Goal: Information Seeking & Learning: Learn about a topic

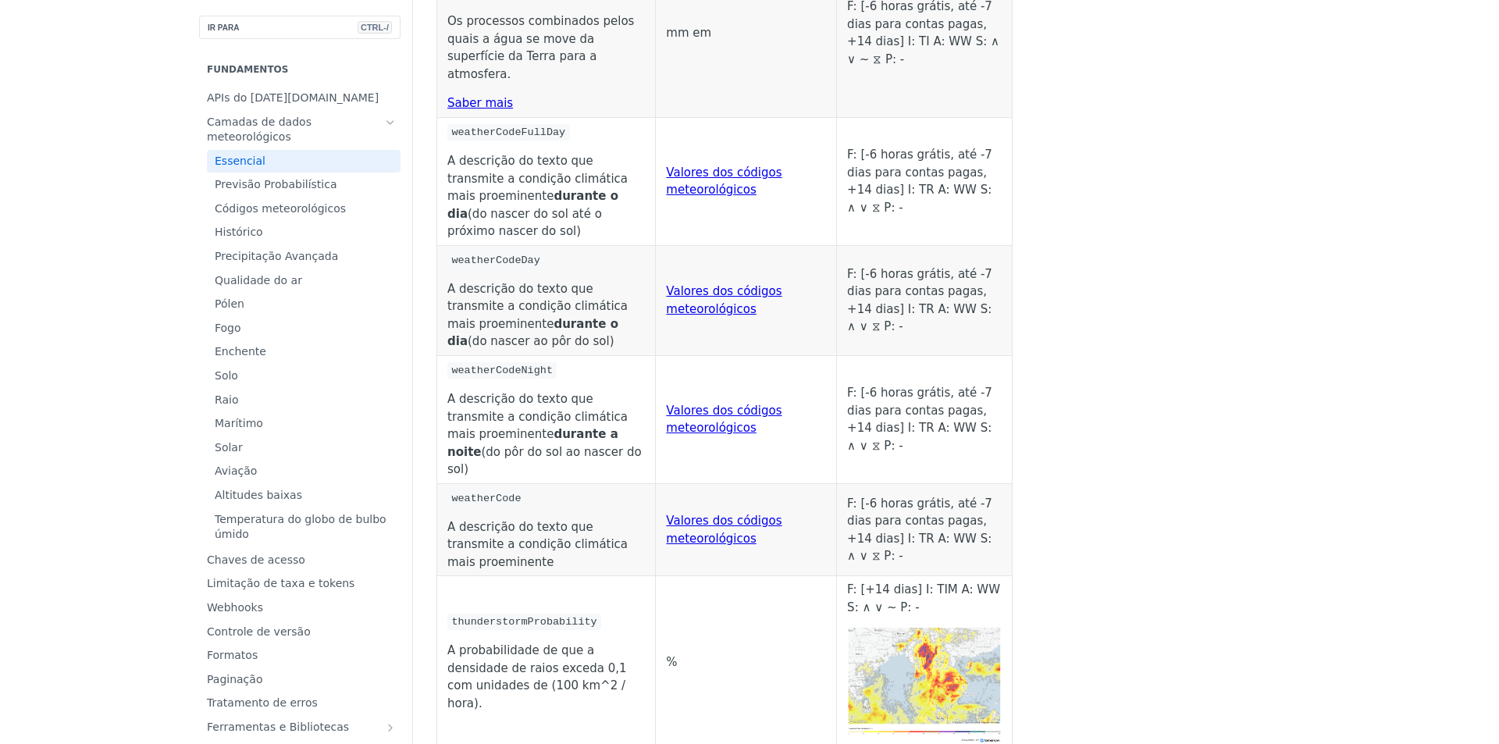
scroll to position [8041, 0]
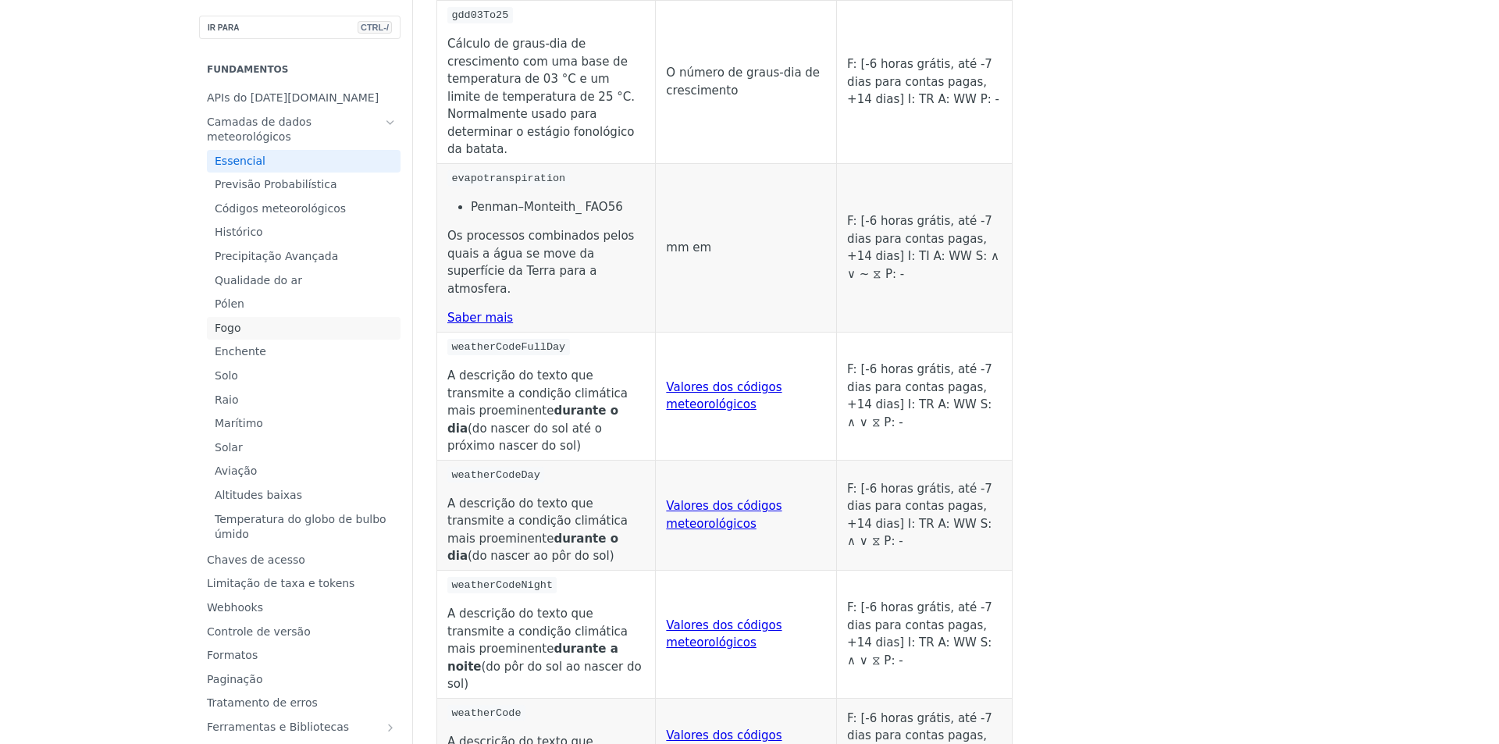
click at [215, 327] on font "Fogo" at bounding box center [228, 328] width 27 height 12
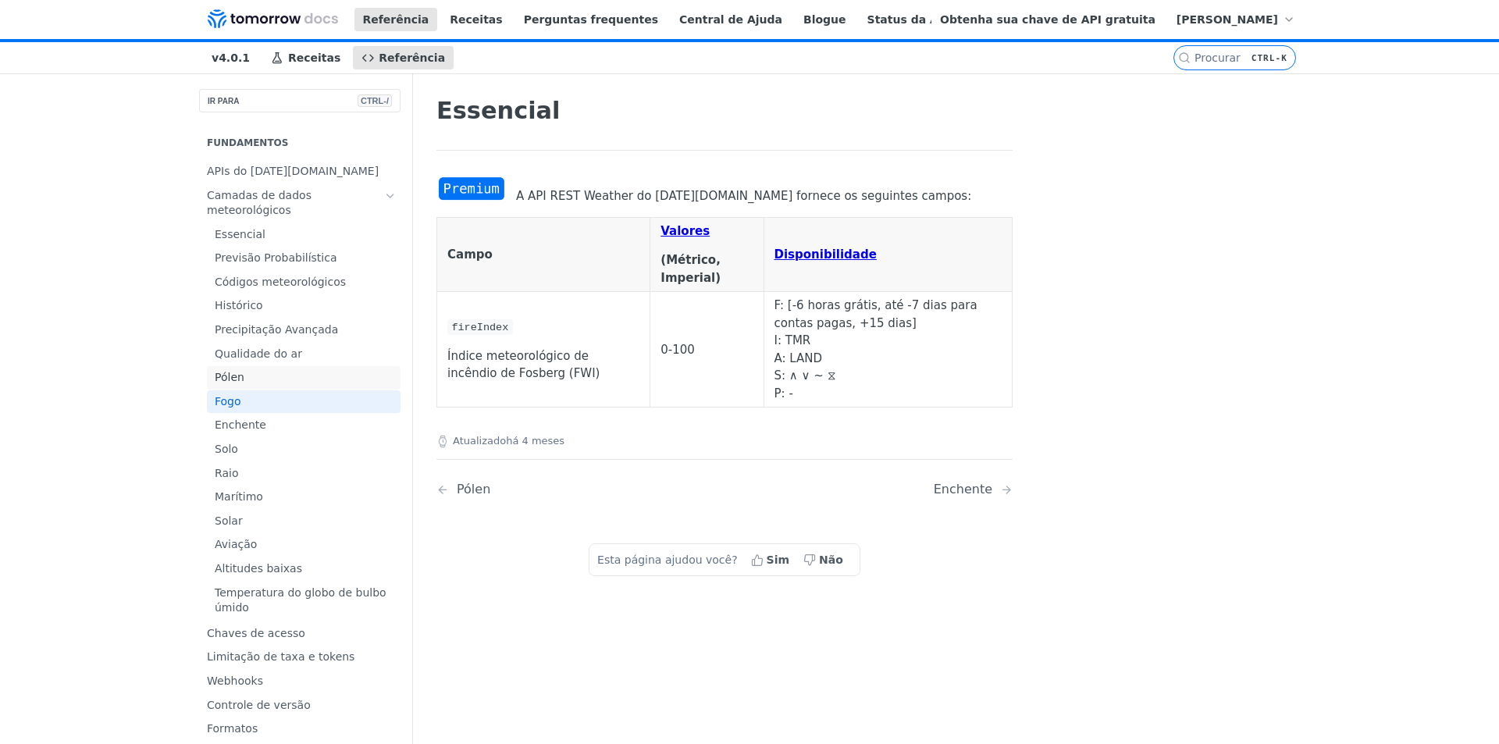
click at [233, 377] on font "Pólen" at bounding box center [230, 377] width 30 height 12
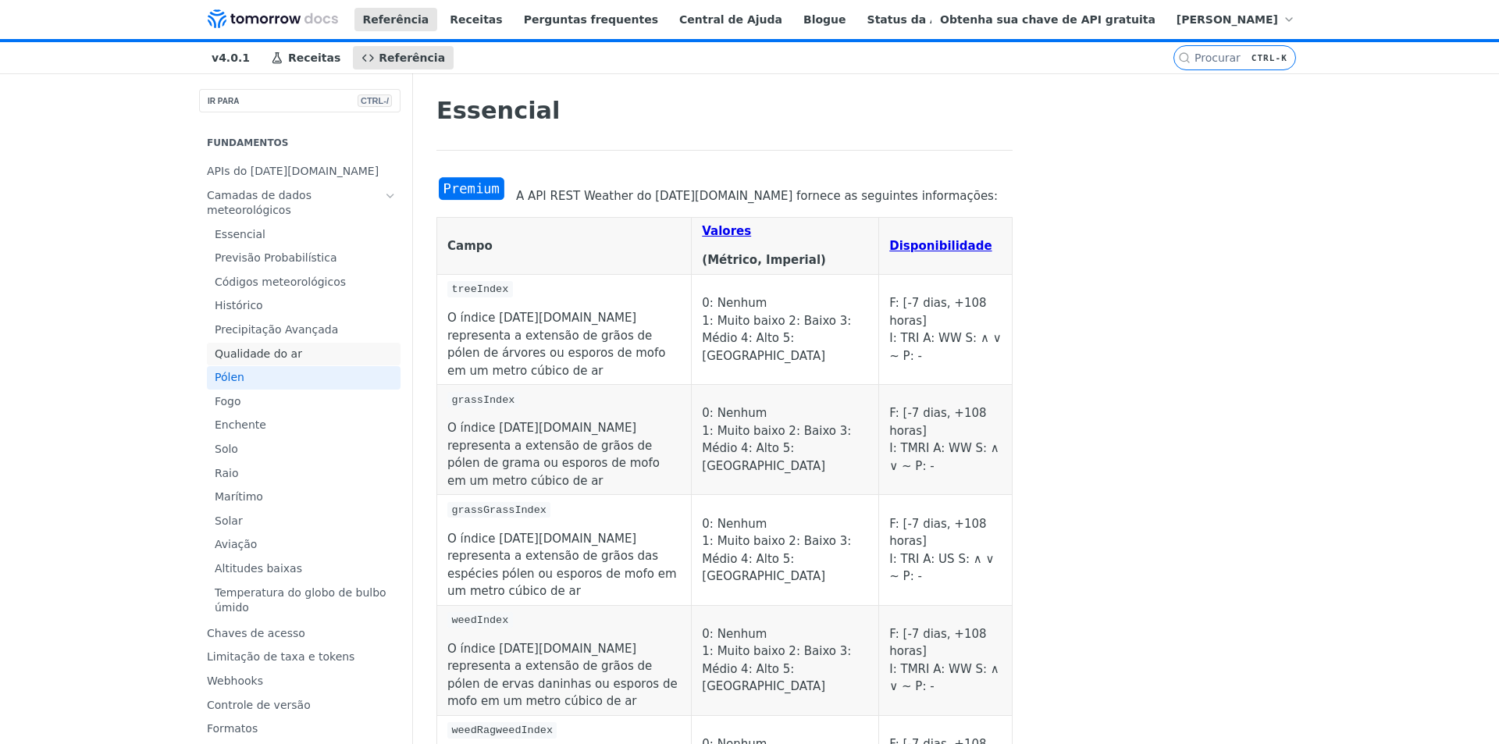
click at [240, 351] on font "Qualidade do ar" at bounding box center [258, 353] width 87 height 12
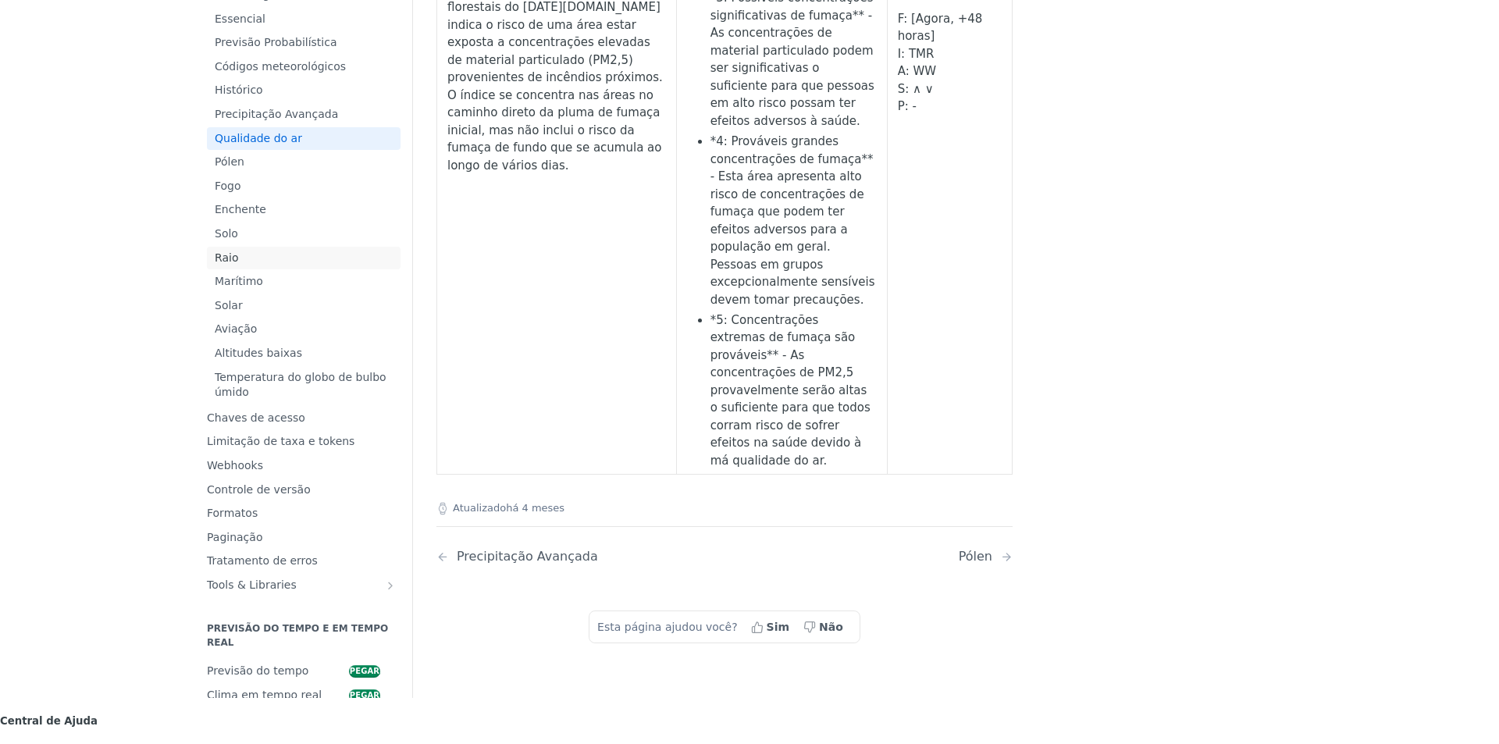
scroll to position [234, 0]
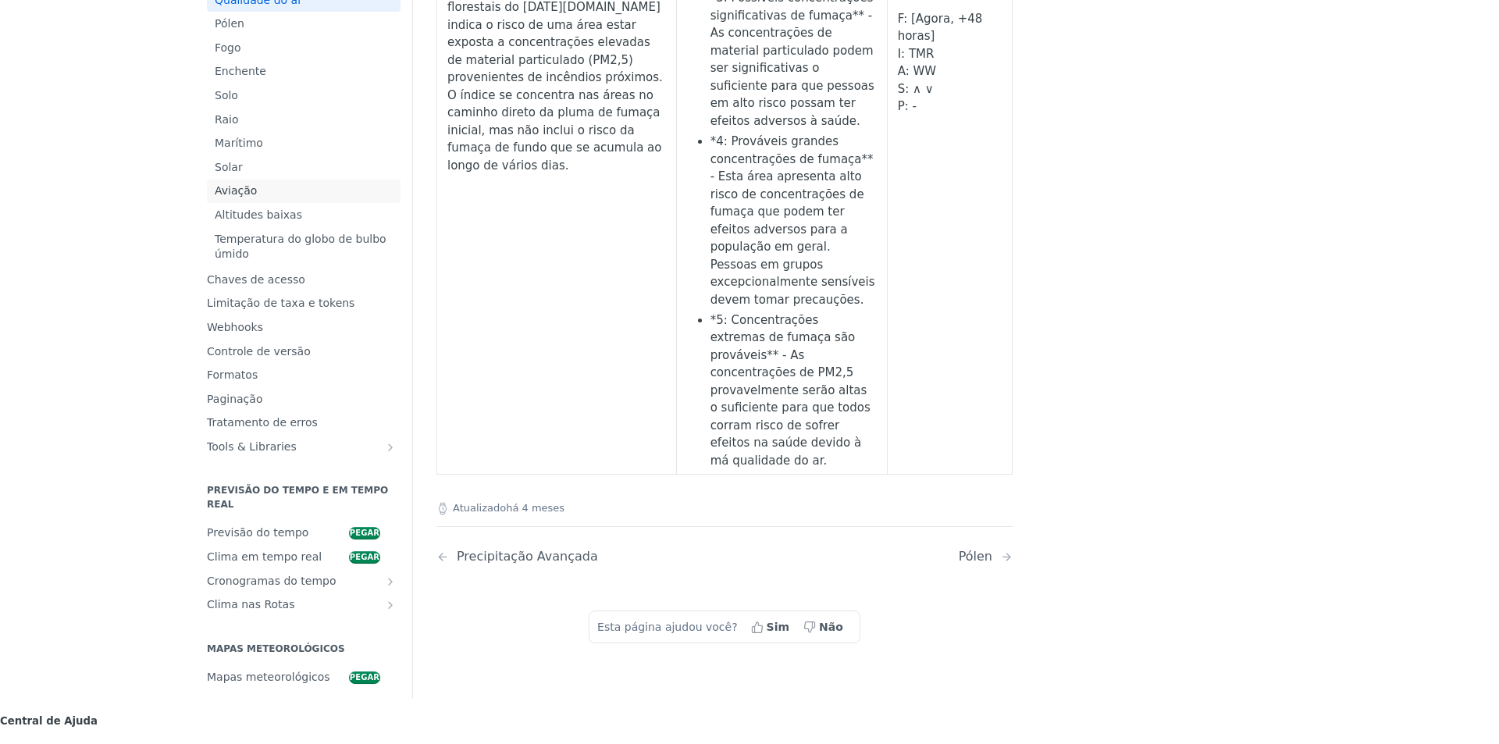
click at [238, 198] on font "Aviação" at bounding box center [236, 191] width 42 height 12
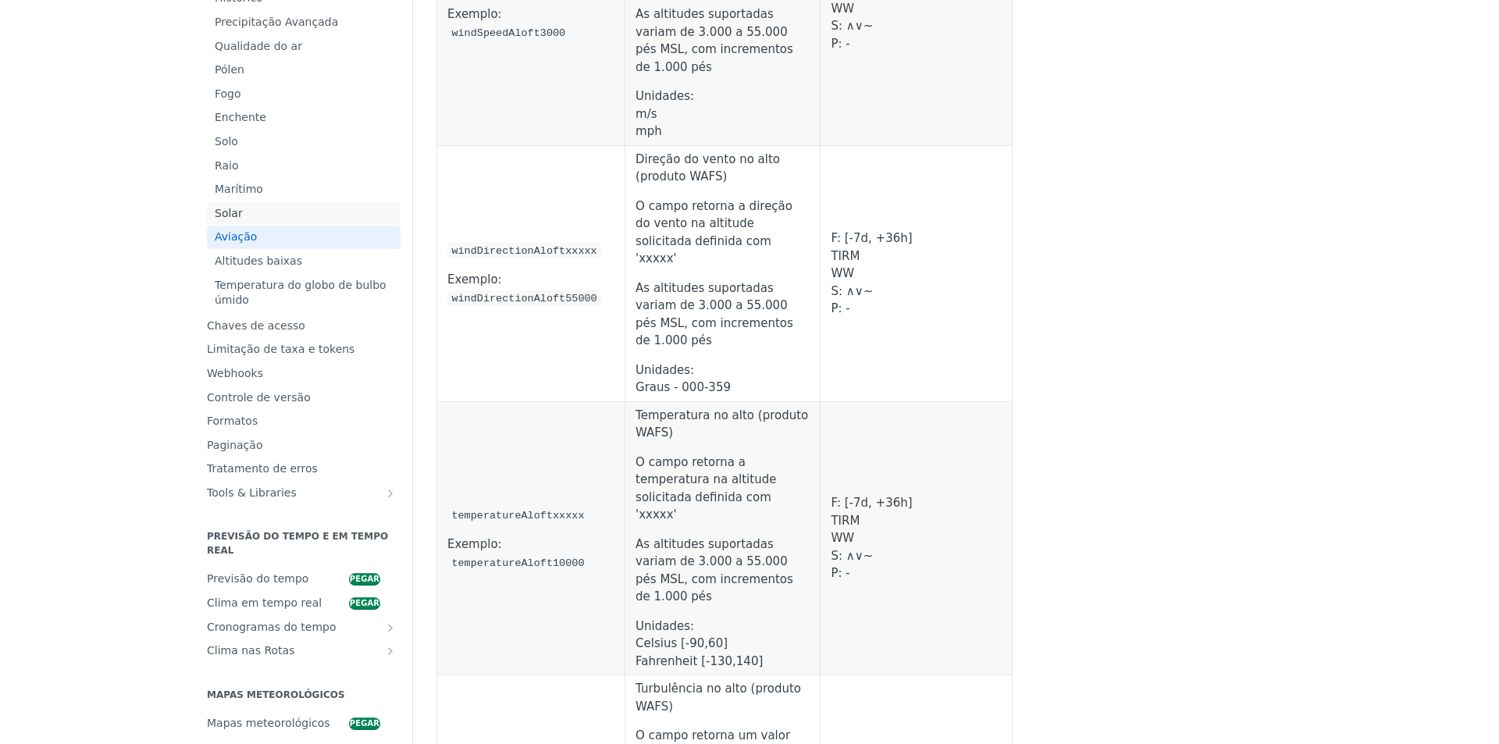
click at [215, 219] on font "Solar" at bounding box center [229, 213] width 28 height 12
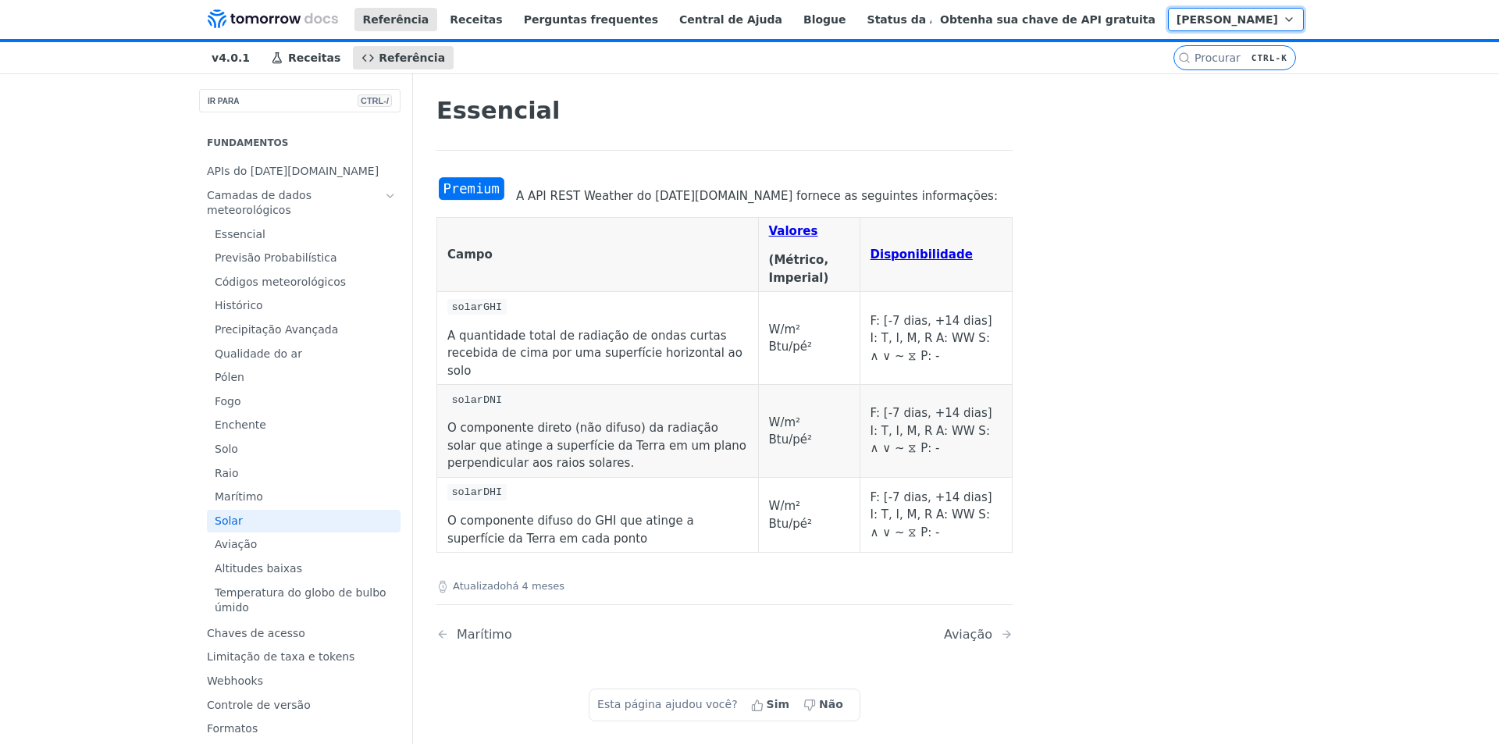
click at [1264, 22] on font "[PERSON_NAME]" at bounding box center [1226, 19] width 101 height 12
click at [1208, 121] on div "Essencial A API REST Weather do [DATE][DOMAIN_NAME] fornece as seguintes inform…" at bounding box center [861, 445] width 899 height 744
click at [867, 26] on font "Status da API" at bounding box center [909, 19] width 84 height 12
